Goal: Check status: Check status

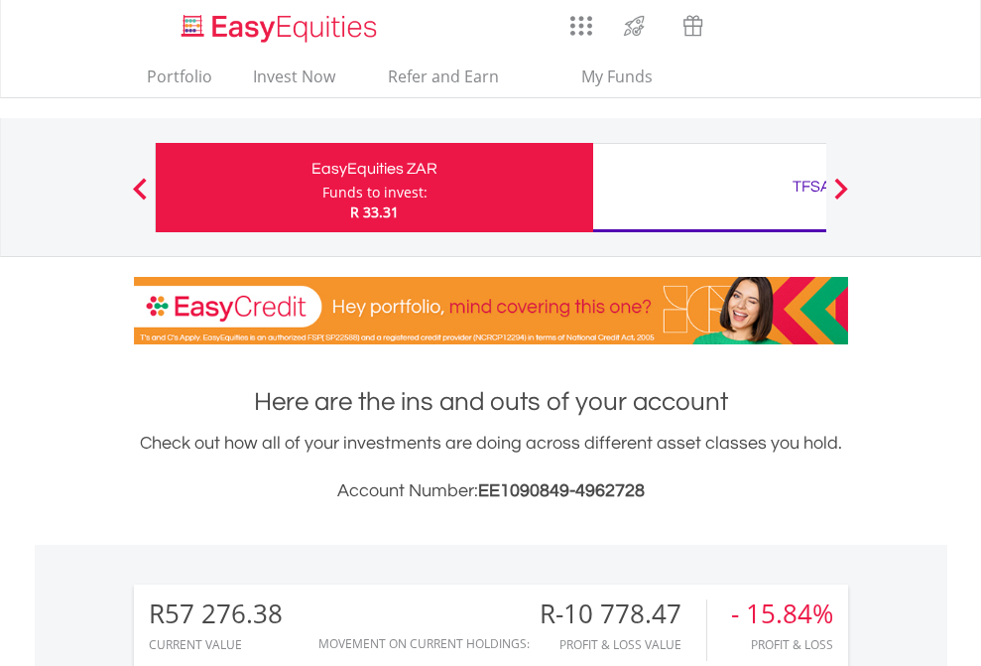
scroll to position [191, 312]
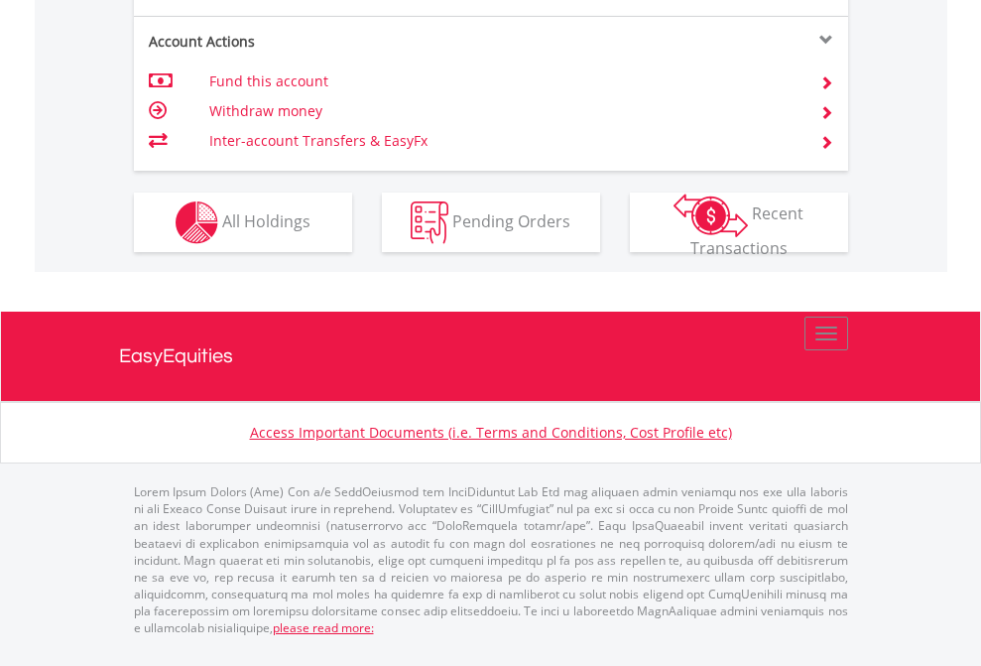
scroll to position [1942, 0]
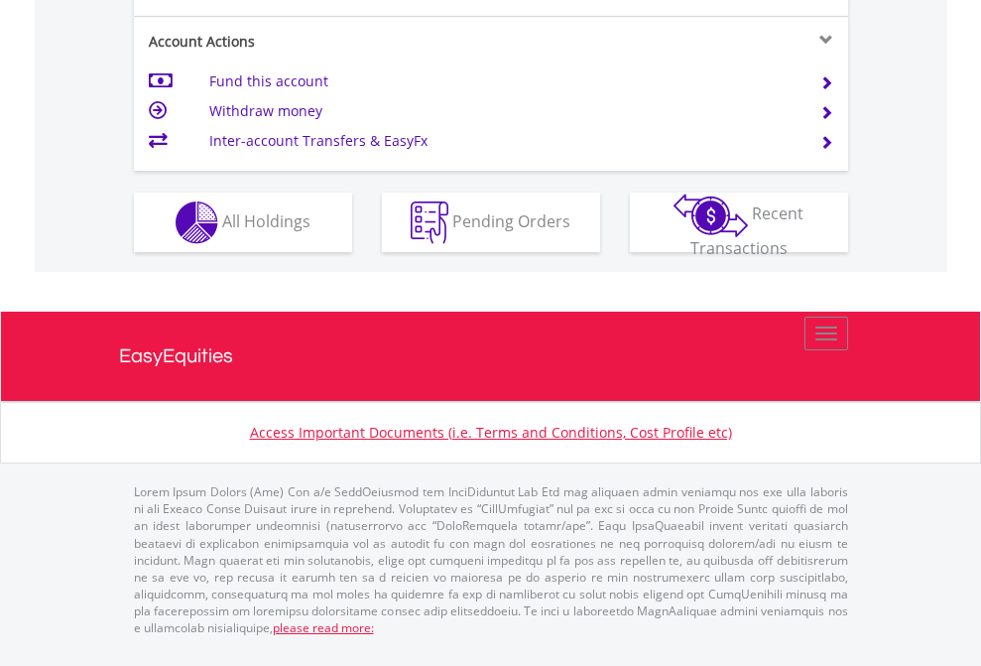
scroll to position [1811, 0]
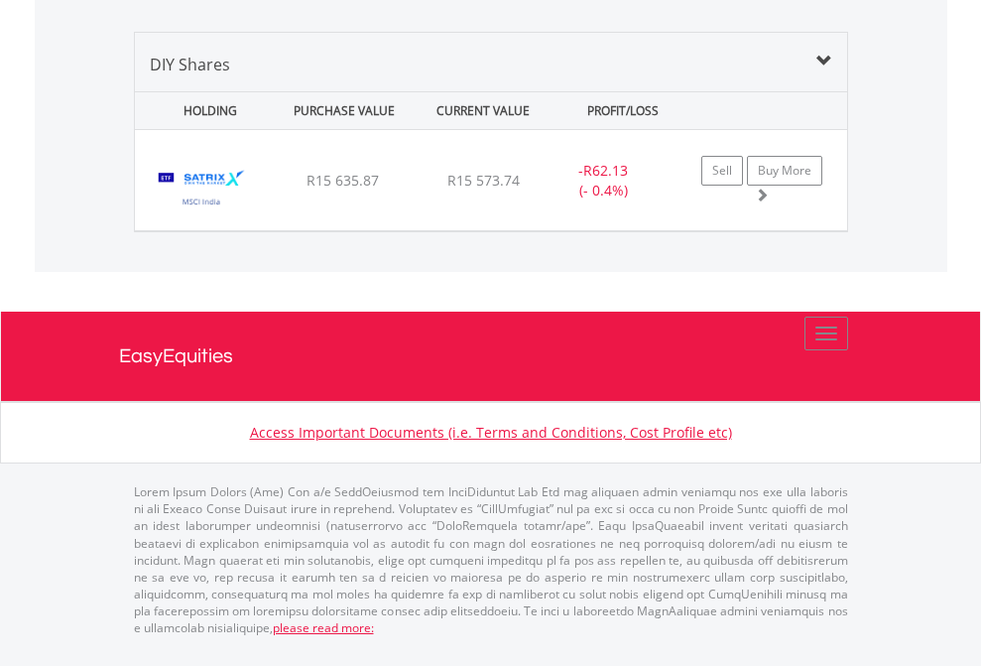
scroll to position [2287, 0]
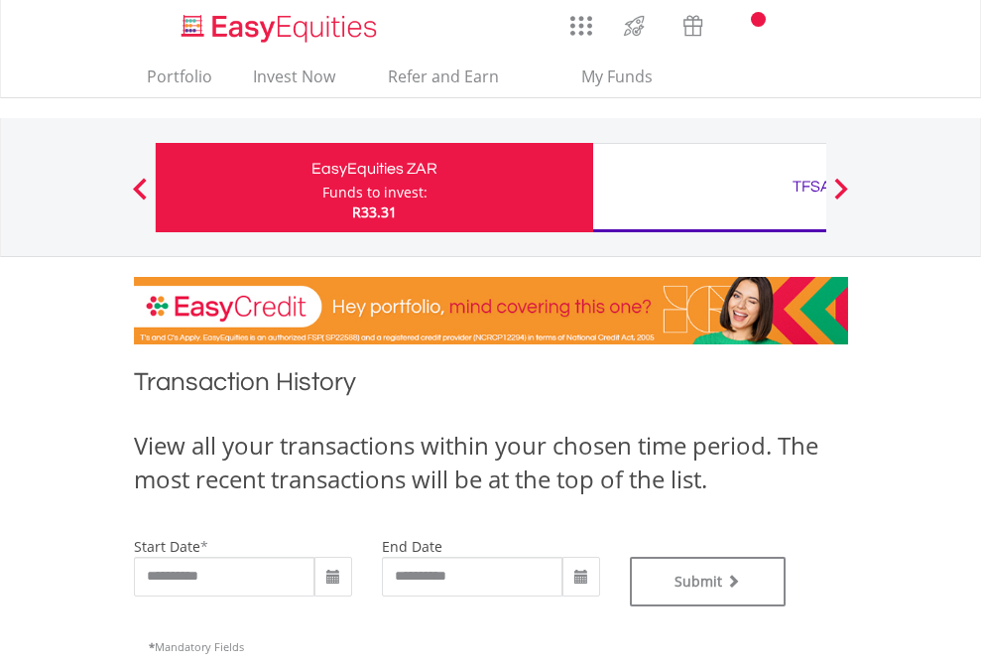
scroll to position [805, 0]
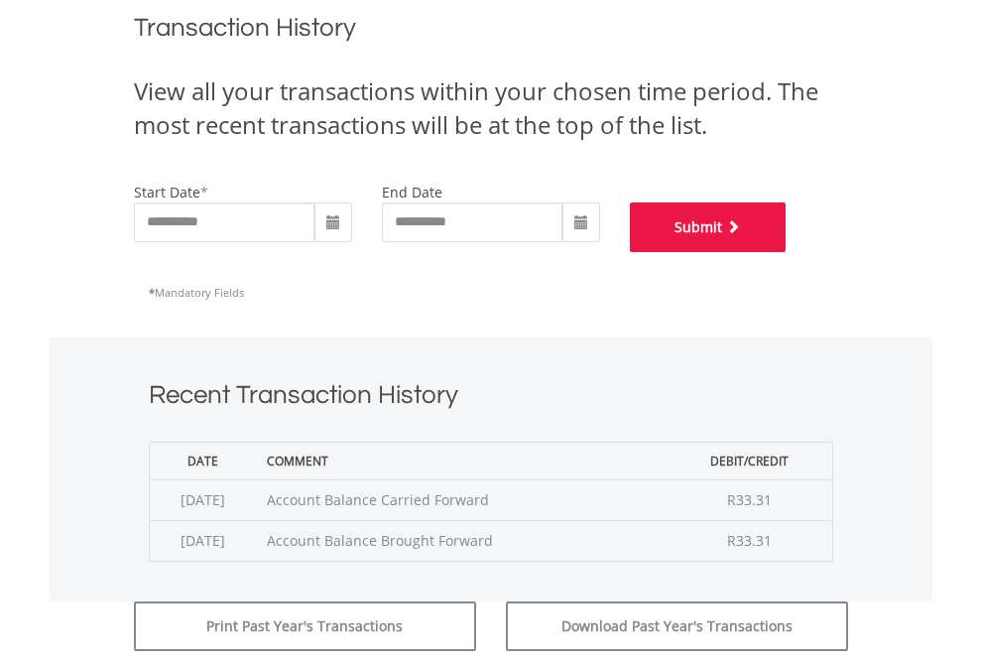
click at [787, 252] on button "Submit" at bounding box center [708, 227] width 157 height 50
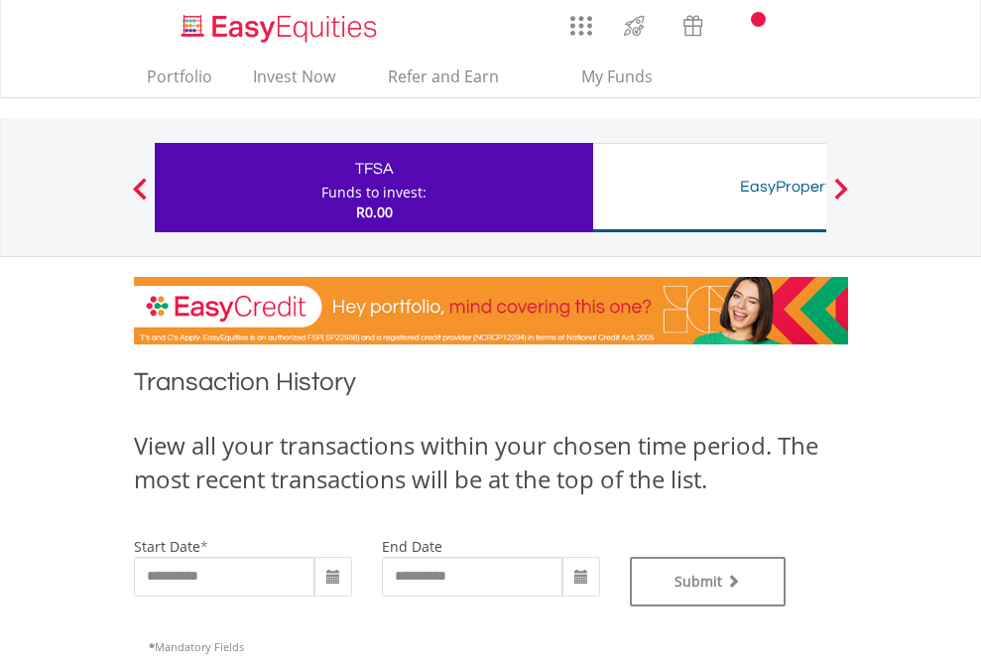
type input "**********"
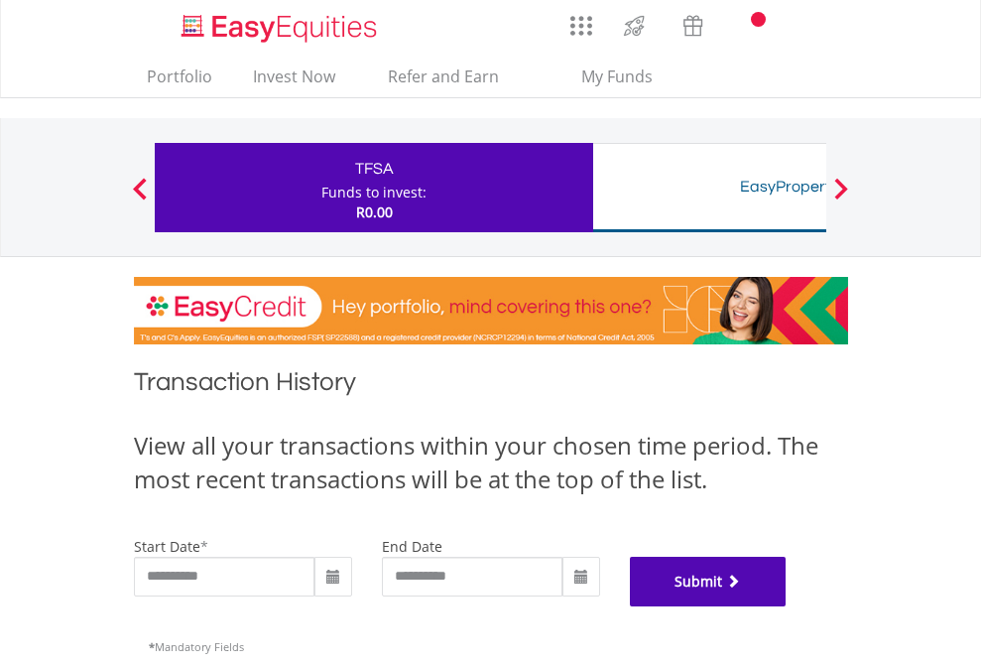
click at [787, 606] on button "Submit" at bounding box center [708, 582] width 157 height 50
